Goal: Find contact information: Find contact information

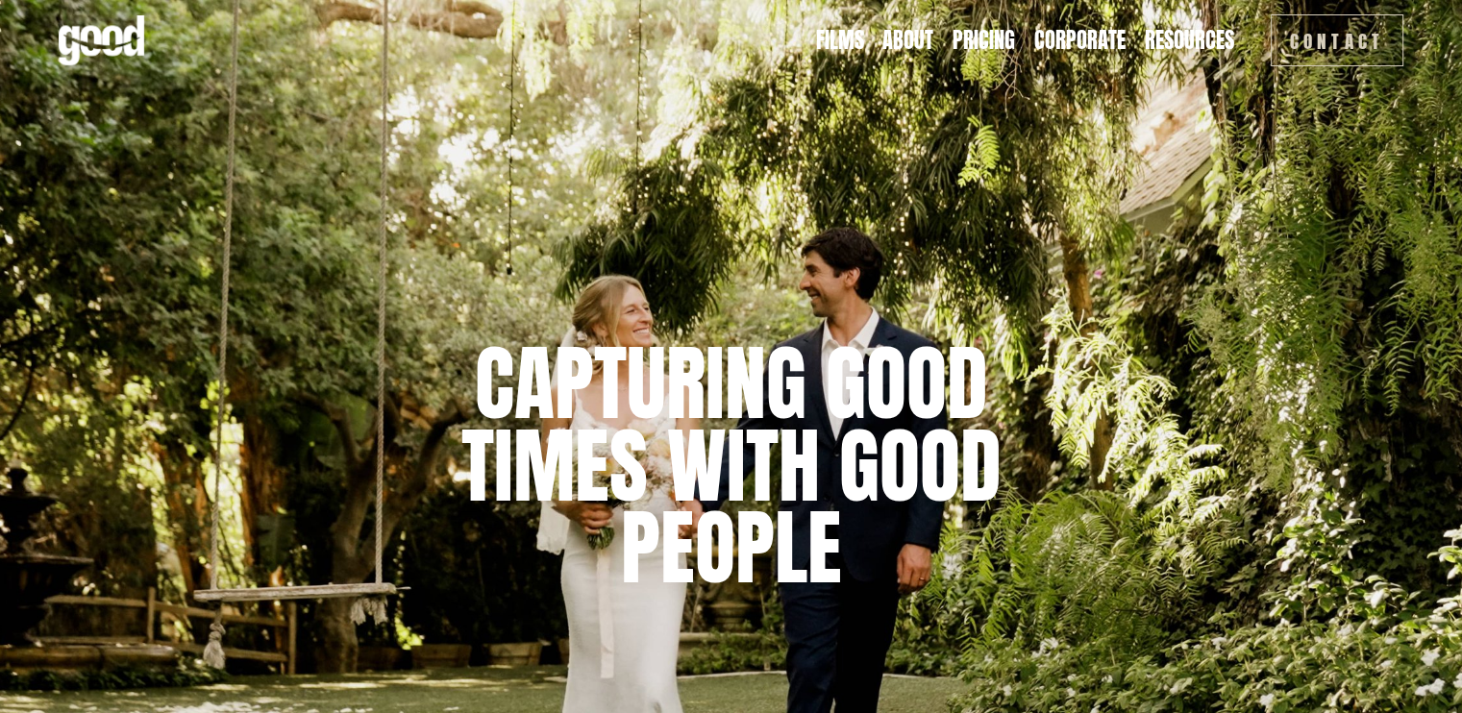
drag, startPoint x: 1315, startPoint y: 36, endPoint x: 1310, endPoint y: 54, distance: 18.9
click at [1315, 36] on link "Contact" at bounding box center [1338, 40] width 134 height 52
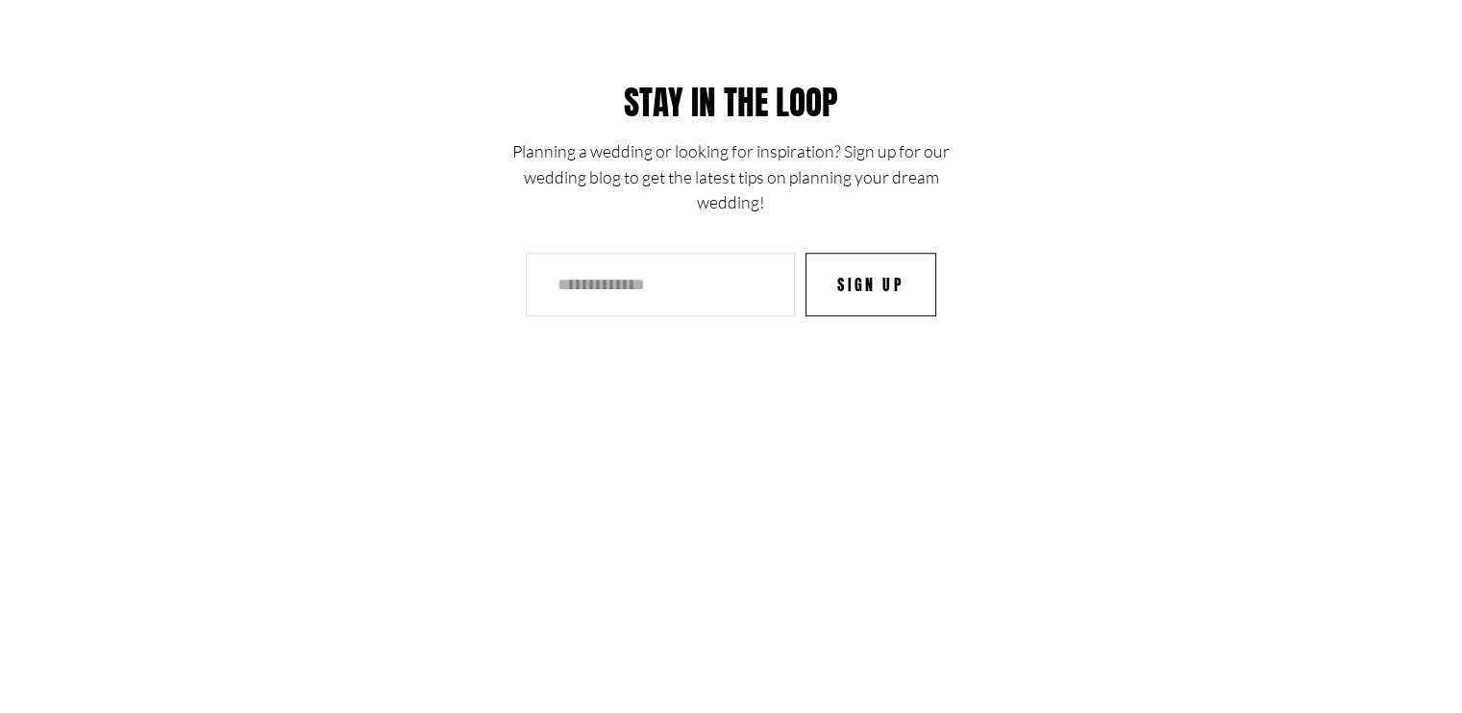
scroll to position [3184, 0]
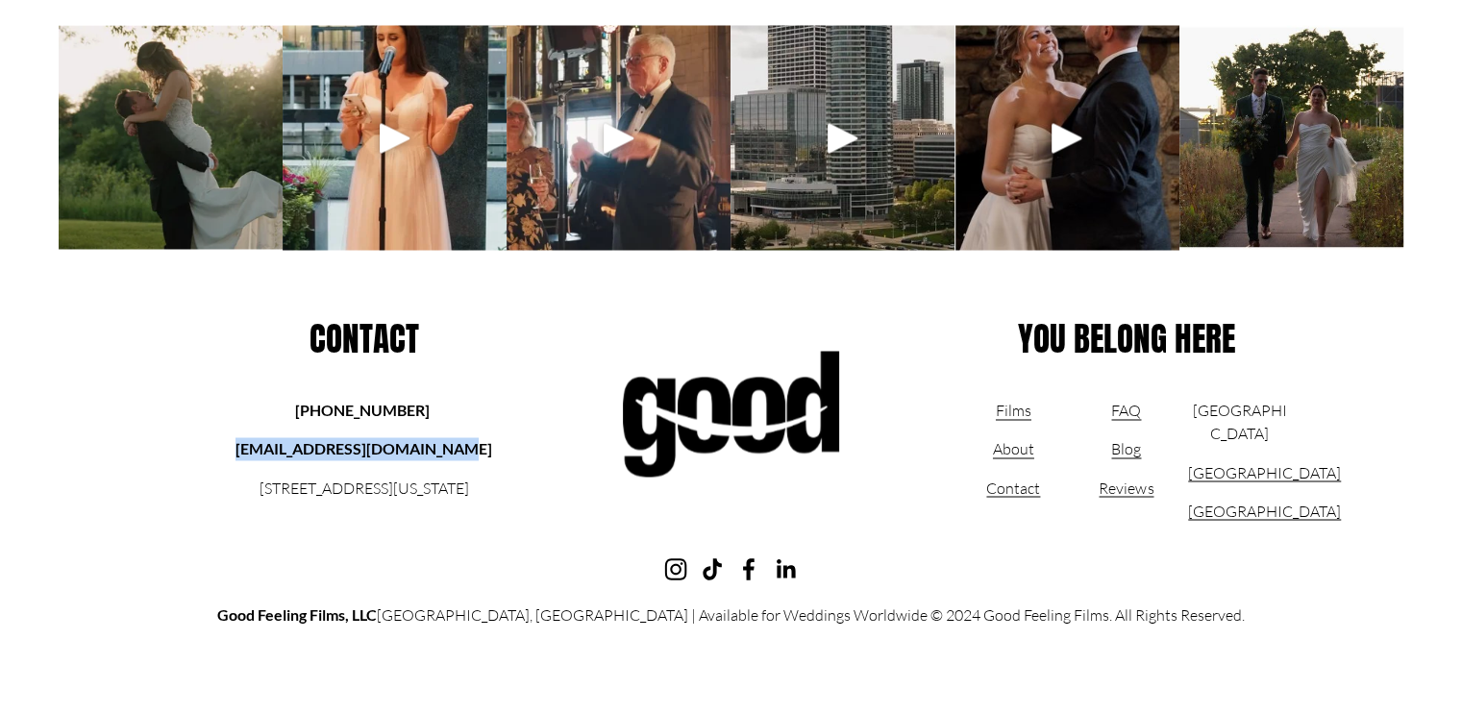
drag, startPoint x: 469, startPoint y: 449, endPoint x: 321, endPoint y: 446, distance: 148.1
click at [231, 444] on p "[EMAIL_ADDRESS][DOMAIN_NAME]" at bounding box center [364, 448] width 272 height 23
copy strong "[EMAIL_ADDRESS][DOMAIN_NAME]"
drag, startPoint x: 428, startPoint y: 408, endPoint x: 343, endPoint y: 407, distance: 84.6
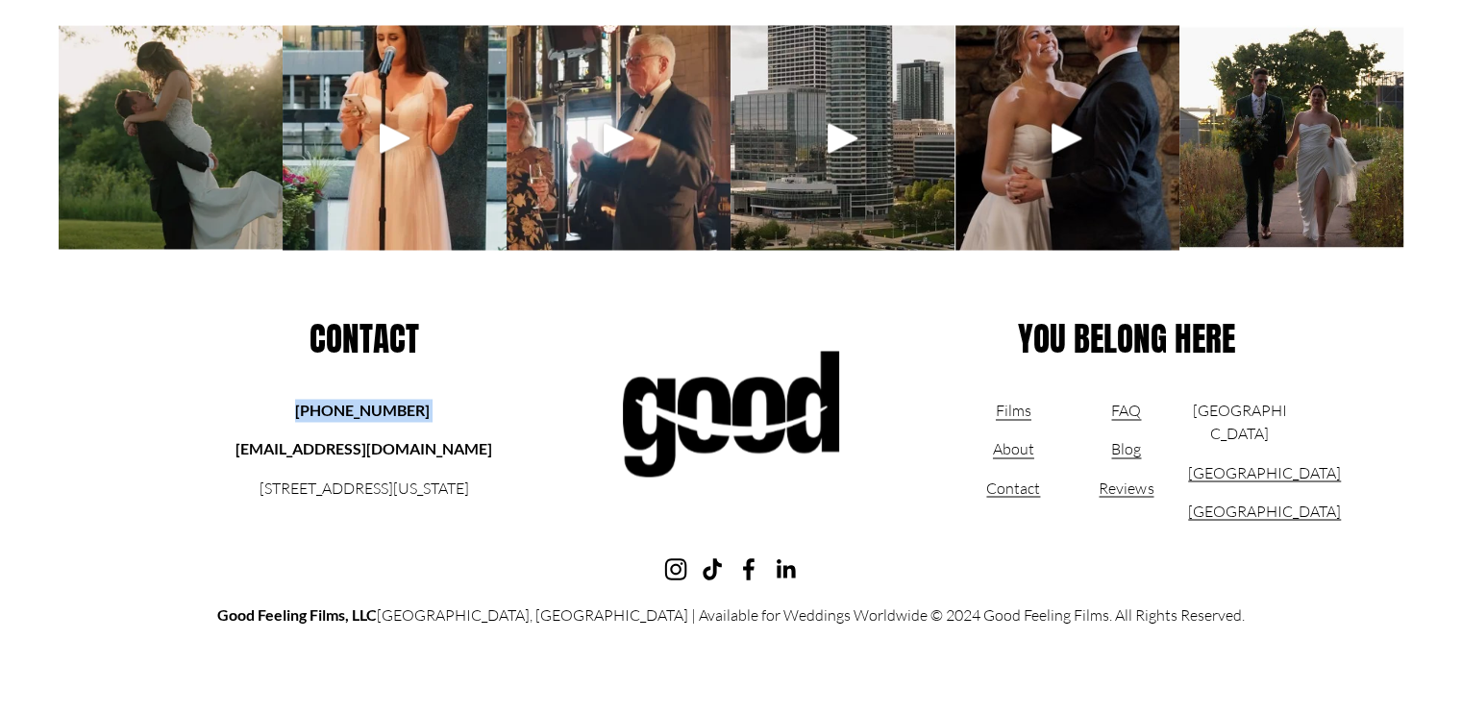
click at [304, 407] on p "[PHONE_NUMBER]" at bounding box center [364, 410] width 272 height 23
copy p "[PHONE_NUMBER]"
